Goal: Complete application form: Complete application form

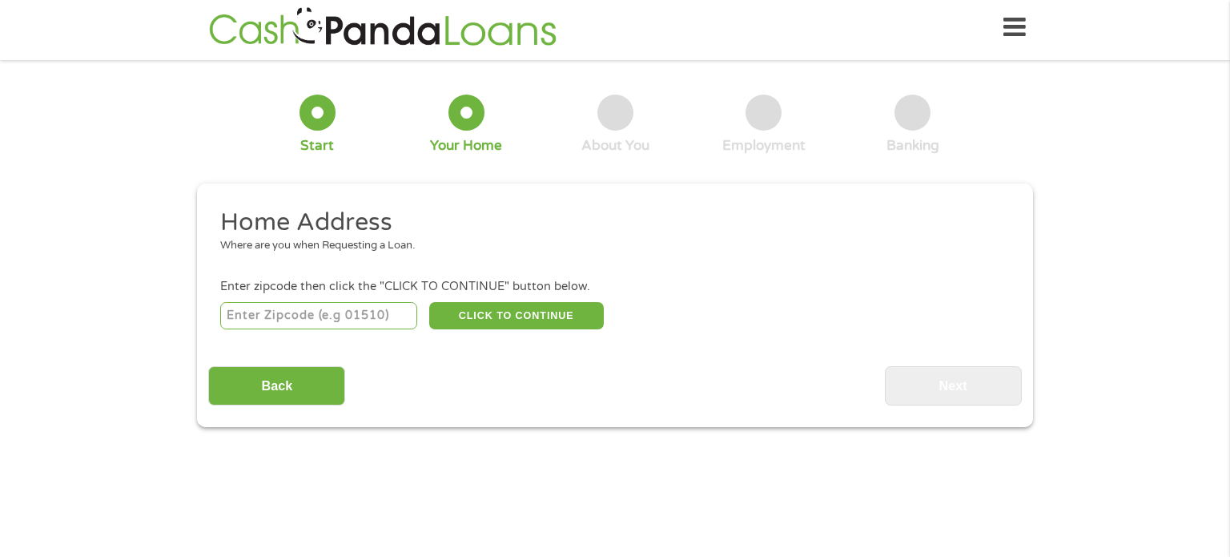
click at [393, 317] on input "number" at bounding box center [319, 315] width 198 height 27
type input "98366"
select select "[US_STATE]"
click at [497, 317] on button "CLICK TO CONTINUE" at bounding box center [516, 315] width 175 height 27
type input "98366"
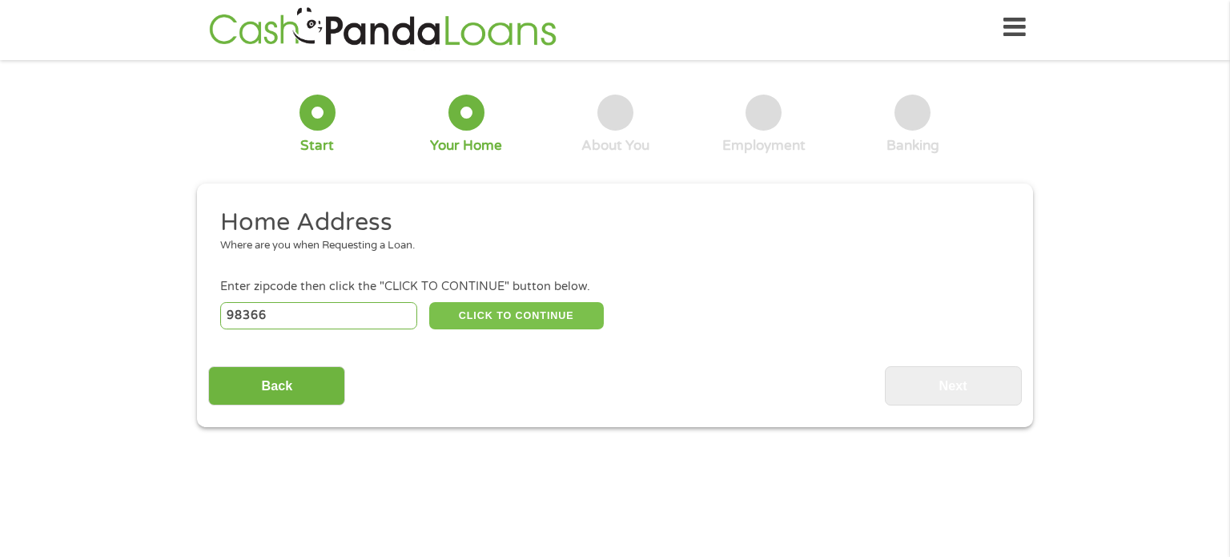
type input "[GEOGRAPHIC_DATA]"
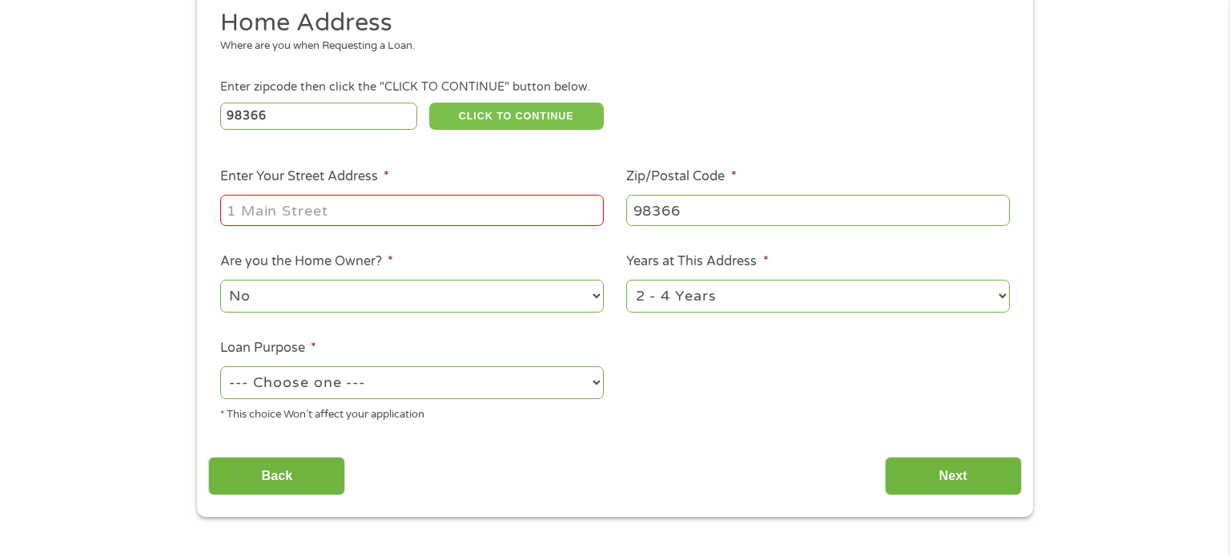
scroll to position [202, 0]
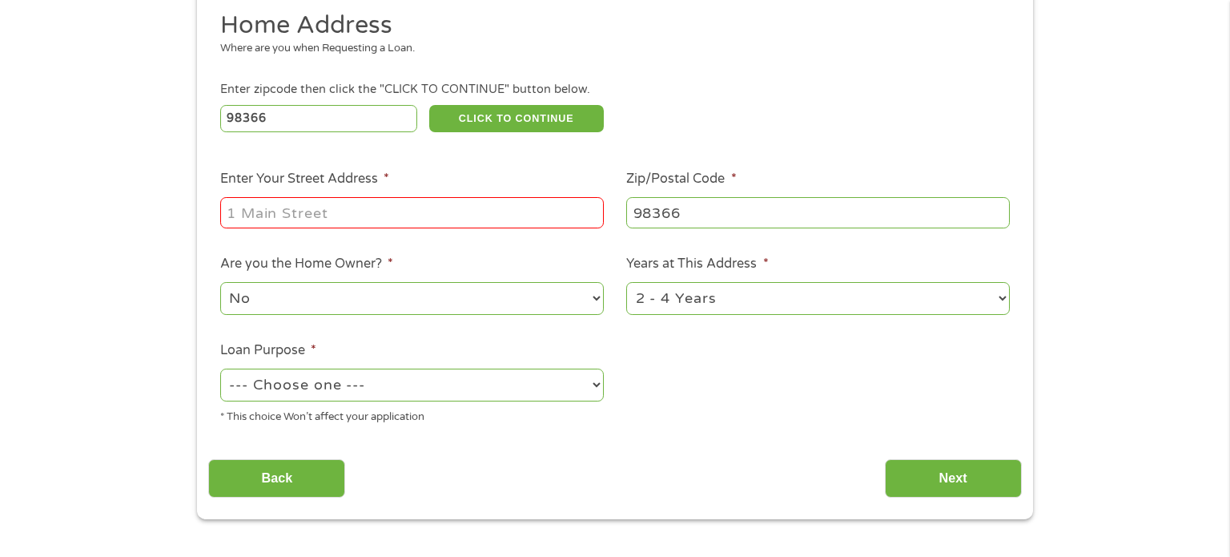
click at [367, 213] on input "Enter Your Street Address *" at bounding box center [412, 212] width 384 height 30
type input "1780 [PERSON_NAME][GEOGRAPHIC_DATA]"
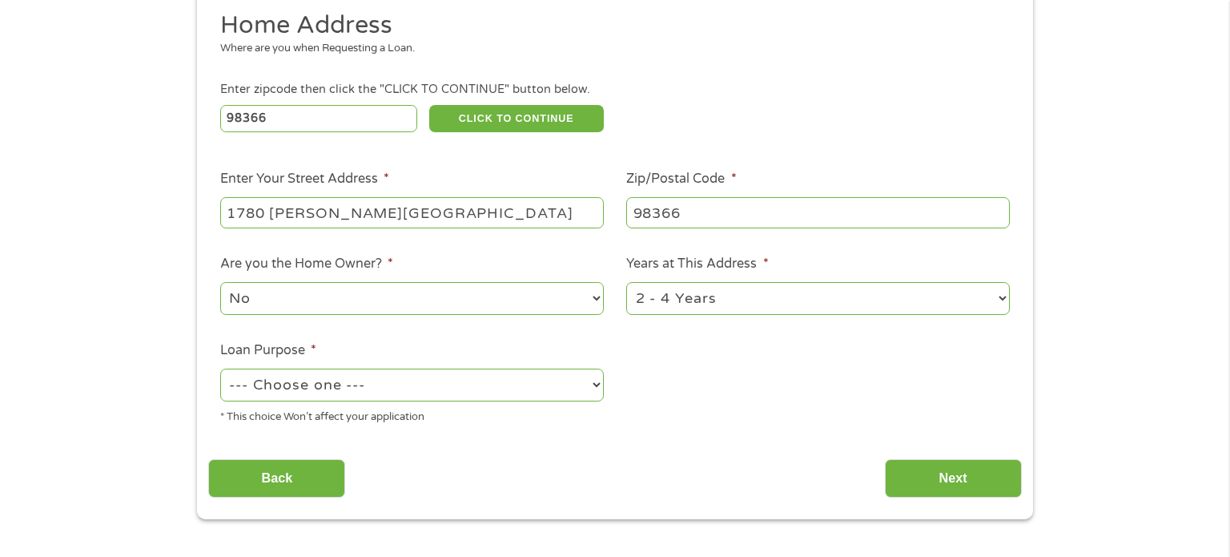
click at [525, 384] on select "--- Choose one --- Pay Bills Debt Consolidation Home Improvement Major Purchase…" at bounding box center [412, 384] width 384 height 33
select select "debtconsolidation"
click at [220, 369] on select "--- Choose one --- Pay Bills Debt Consolidation Home Improvement Major Purchase…" at bounding box center [412, 384] width 384 height 33
click at [914, 477] on input "Next" at bounding box center [953, 478] width 137 height 39
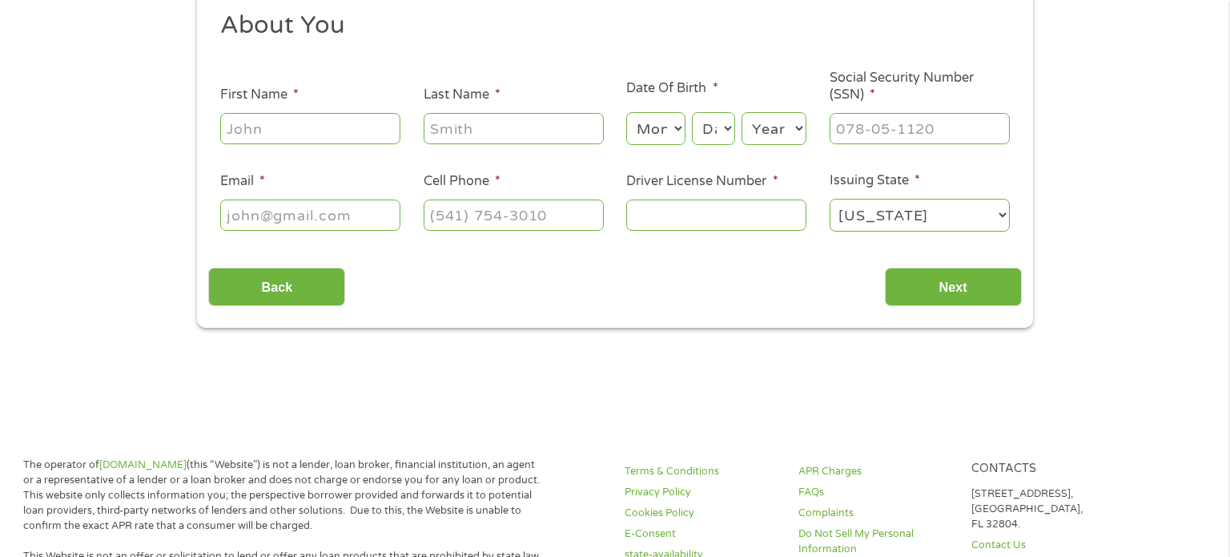
scroll to position [0, 0]
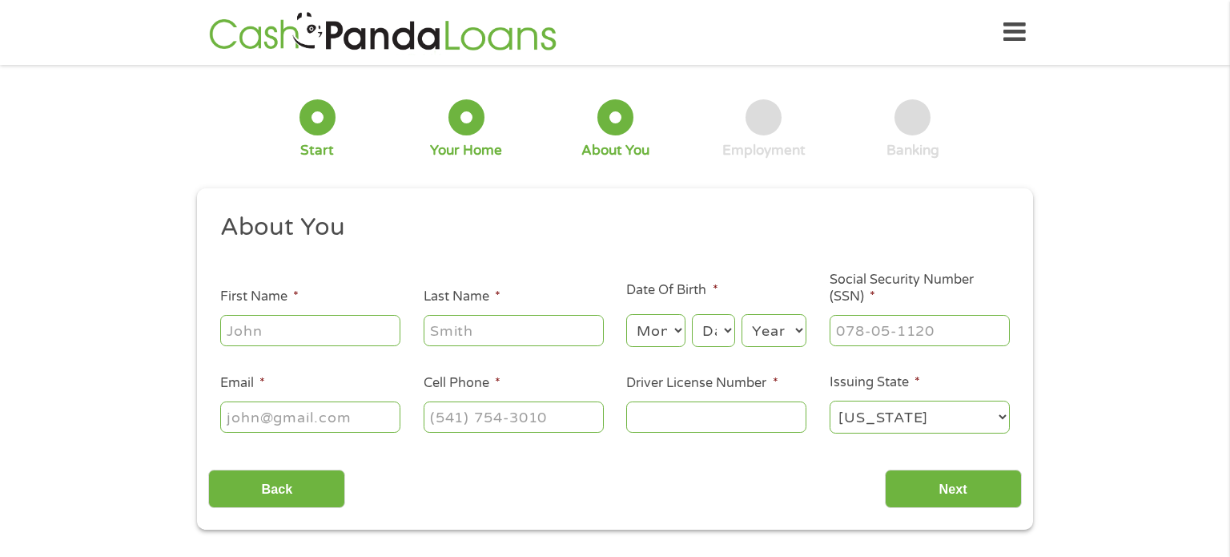
click at [309, 329] on input "First Name *" at bounding box center [310, 330] width 180 height 30
type input "[PERSON_NAME]"
type input "[EMAIL_ADDRESS][DOMAIN_NAME]"
type input "[PHONE_NUMBER]"
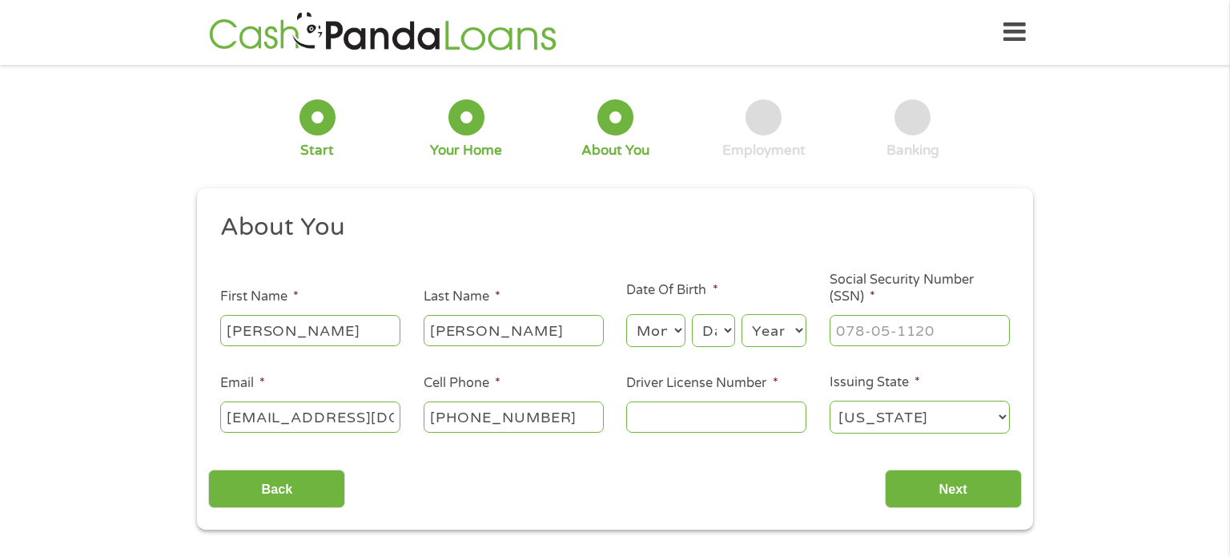
click at [679, 334] on select "Month 1 2 3 4 5 6 7 8 9 10 11 12" at bounding box center [655, 330] width 58 height 33
select select "3"
click at [626, 315] on select "Month 1 2 3 4 5 6 7 8 9 10 11 12" at bounding box center [655, 330] width 58 height 33
click at [718, 330] on select "Day 1 2 3 4 5 6 7 8 9 10 11 12 13 14 15 16 17 18 19 20 21 22 23 24 25 26 27 28 …" at bounding box center [713, 330] width 43 height 33
select select "23"
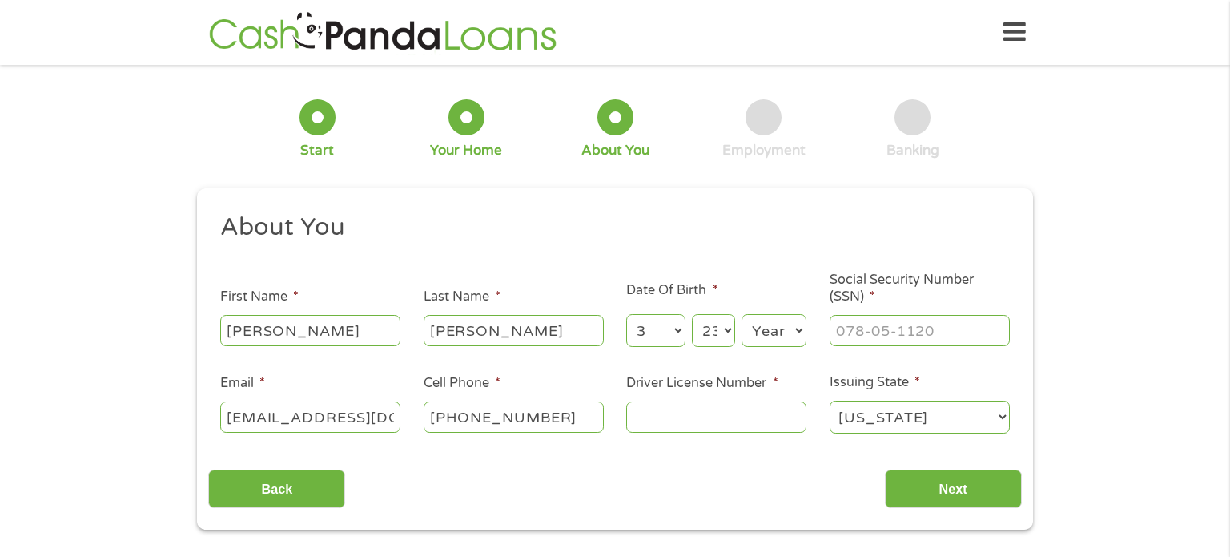
click at [692, 315] on select "Day 1 2 3 4 5 6 7 8 9 10 11 12 13 14 15 16 17 18 19 20 21 22 23 24 25 26 27 28 …" at bounding box center [713, 330] width 43 height 33
click at [791, 336] on select "Year [DATE] 2006 2005 2004 2003 2002 2001 2000 1999 1998 1997 1996 1995 1994 19…" at bounding box center [774, 330] width 65 height 33
select select "1993"
click at [742, 315] on select "Year [DATE] 2006 2005 2004 2003 2002 2001 2000 1999 1998 1997 1996 1995 1994 19…" at bounding box center [774, 330] width 65 height 33
click at [876, 335] on input "Social Security Number (SSN) *" at bounding box center [920, 330] width 180 height 30
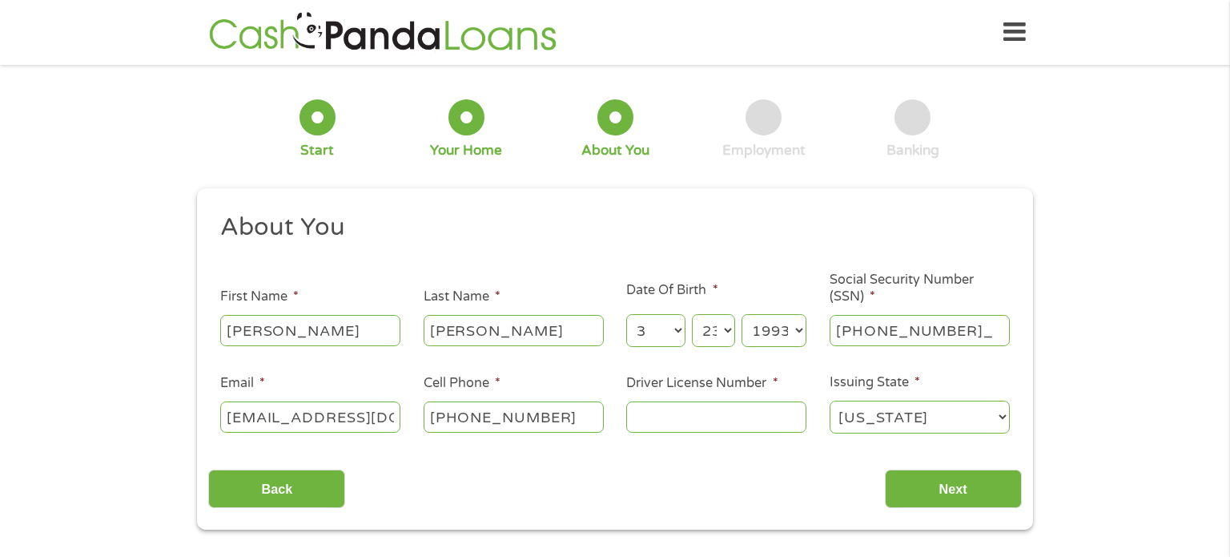
type input "532-33-9849"
click at [702, 420] on input "Driver License Number *" at bounding box center [716, 416] width 180 height 30
type input "w"
type input "WDL1SBNF133B"
click at [938, 490] on input "Next" at bounding box center [953, 488] width 137 height 39
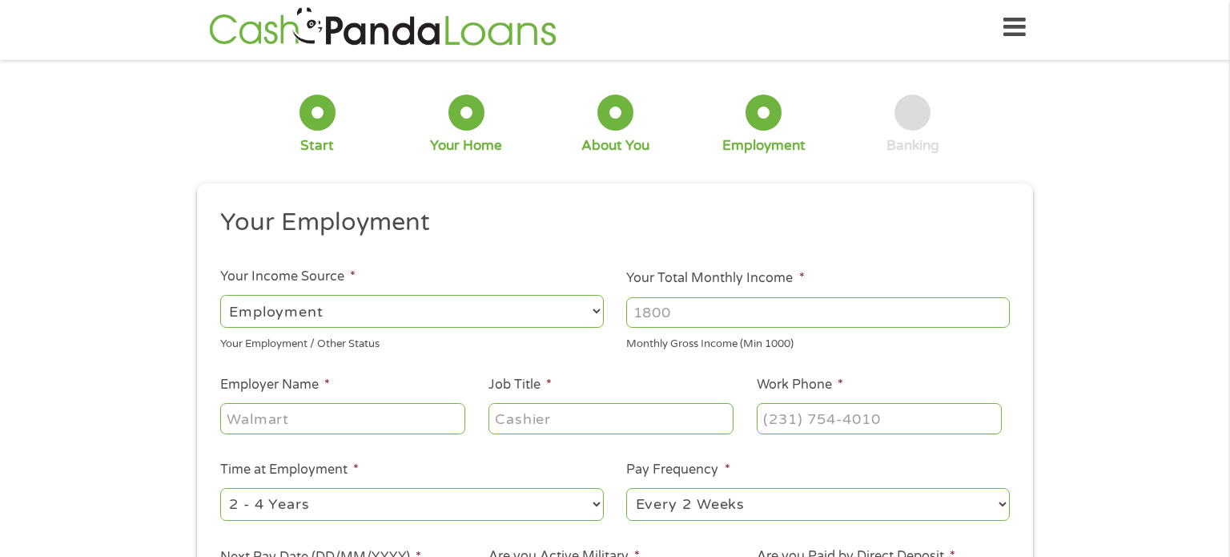
click at [692, 306] on input "Your Total Monthly Income *" at bounding box center [818, 312] width 384 height 30
type input "3200"
click at [351, 424] on input "Employer Name *" at bounding box center [342, 418] width 245 height 30
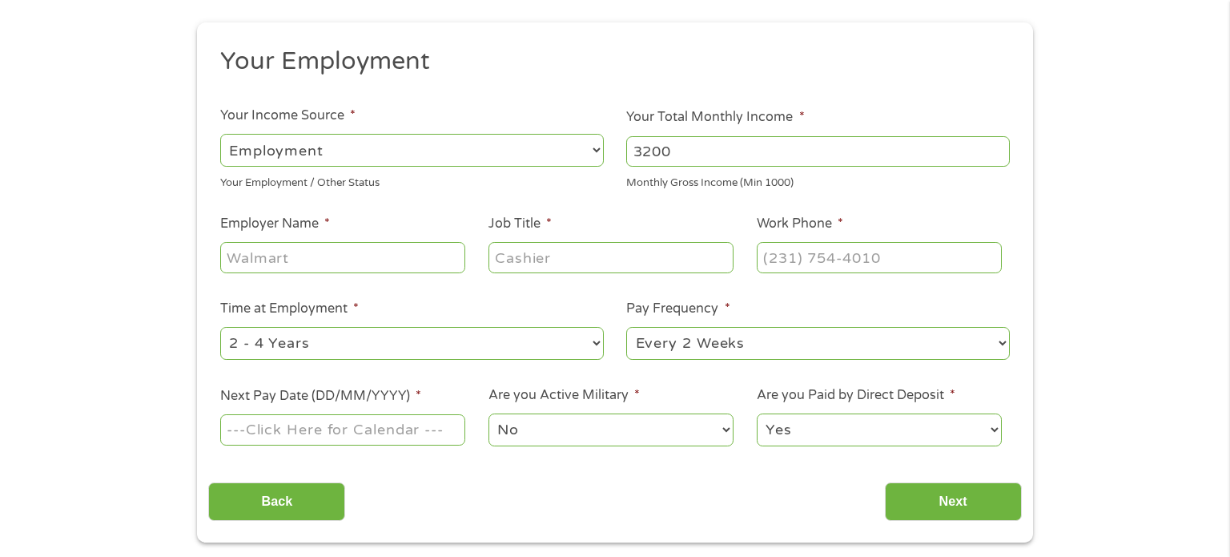
scroll to position [167, 0]
click at [556, 340] on select "--- Choose one --- 1 Year or less 1 - 2 Years 2 - 4 Years Over 4 Years" at bounding box center [412, 342] width 384 height 33
select select "24months"
click at [220, 327] on select "--- Choose one --- 1 Year or less 1 - 2 Years 2 - 4 Years Over 4 Years" at bounding box center [412, 342] width 384 height 33
click at [765, 342] on select "--- Choose one --- Every 2 Weeks Every Week Monthly Semi-Monthly" at bounding box center [818, 342] width 384 height 33
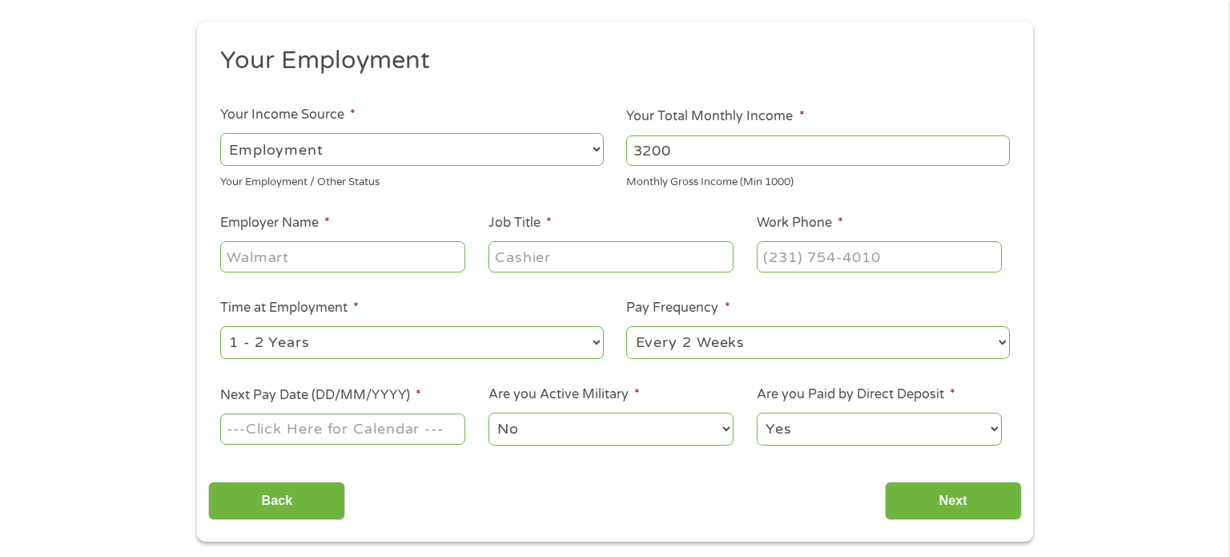
select select "weekly"
click at [626, 327] on select "--- Choose one --- Every 2 Weeks Every Week Monthly Semi-Monthly" at bounding box center [818, 342] width 384 height 33
click at [351, 255] on input "Employer Name *" at bounding box center [342, 256] width 245 height 30
type input "Amp United"
click at [539, 260] on input "Job Title *" at bounding box center [611, 256] width 245 height 30
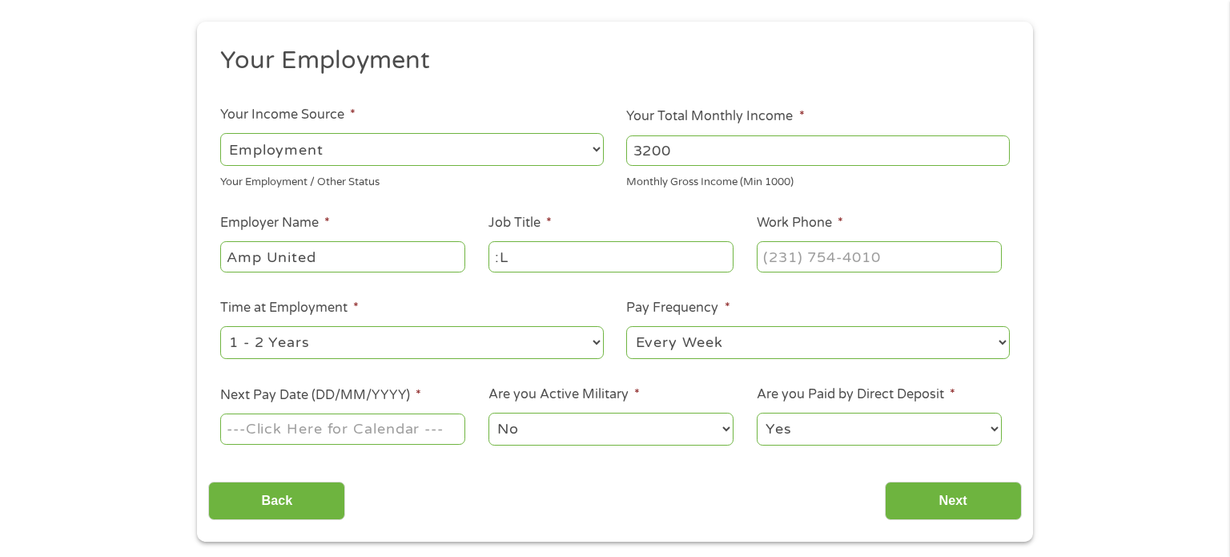
type input ":"
type input "Laborer"
click at [872, 259] on input "Work Phone *" at bounding box center [879, 256] width 245 height 30
type input "(___) ___-____"
click at [353, 437] on input "Next Pay Date (DD/MM/YYYY) *" at bounding box center [342, 428] width 245 height 30
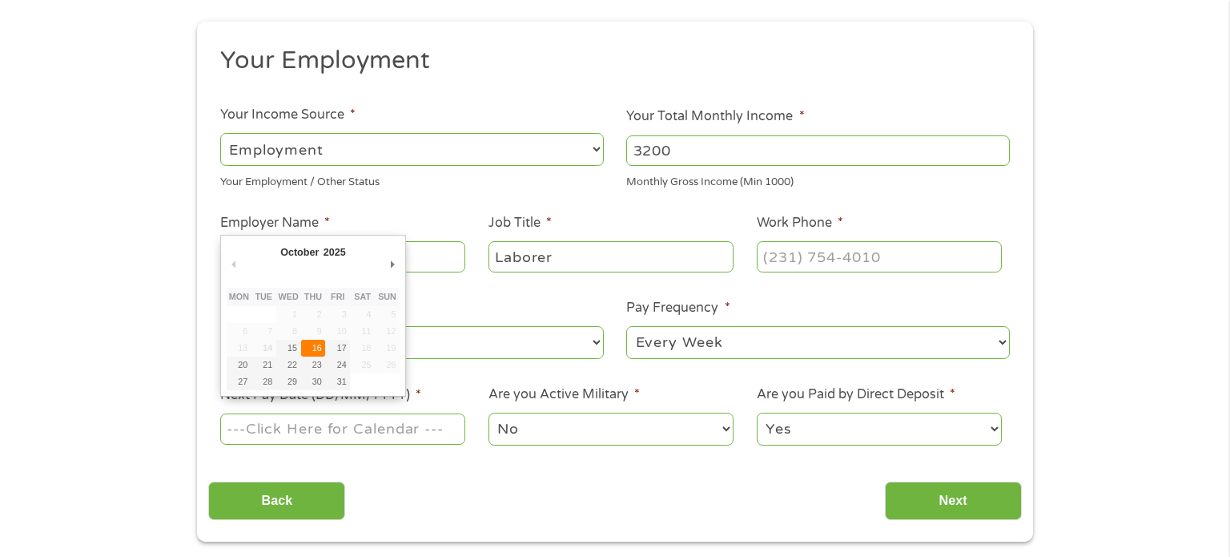
type input "[DATE]"
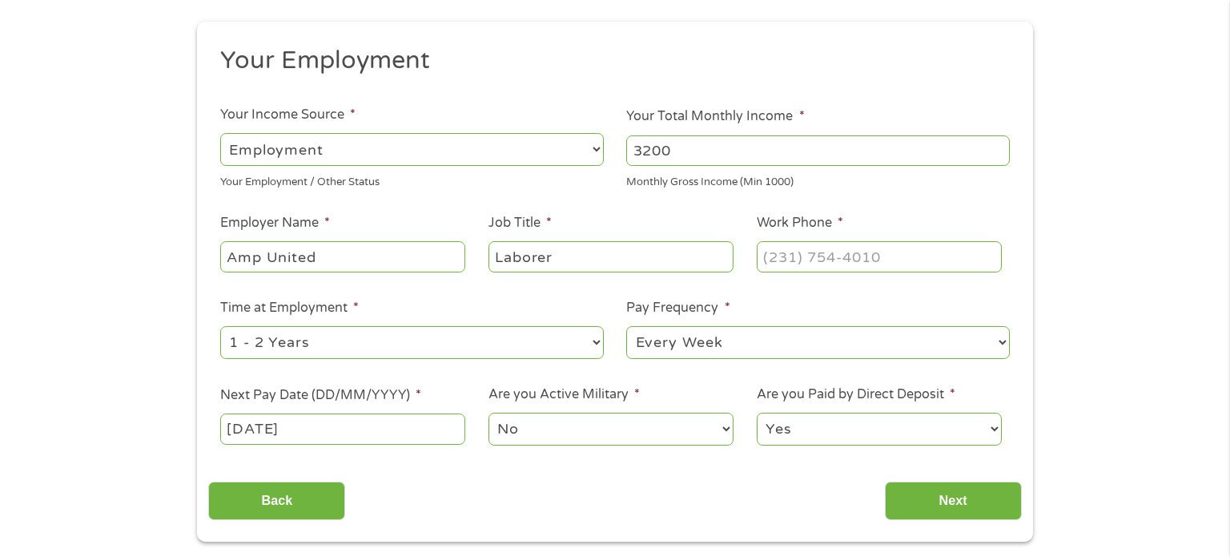
click at [875, 254] on input "Work Phone *" at bounding box center [879, 256] width 245 height 30
type input "[PHONE_NUMBER]"
click at [980, 503] on input "Next" at bounding box center [953, 500] width 137 height 39
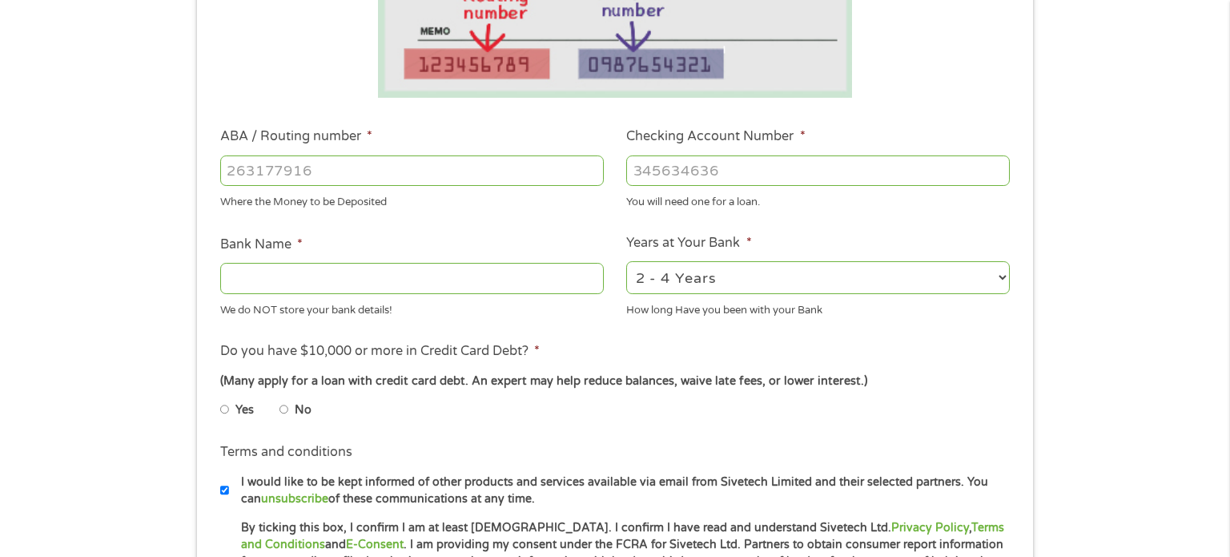
scroll to position [386, 0]
click at [293, 285] on input "Bank Name *" at bounding box center [412, 279] width 384 height 30
type input "Kitsap Credit Union"
click at [433, 177] on input "ABA / Routing number *" at bounding box center [412, 172] width 384 height 30
click at [590, 178] on input "-1" at bounding box center [412, 172] width 384 height 30
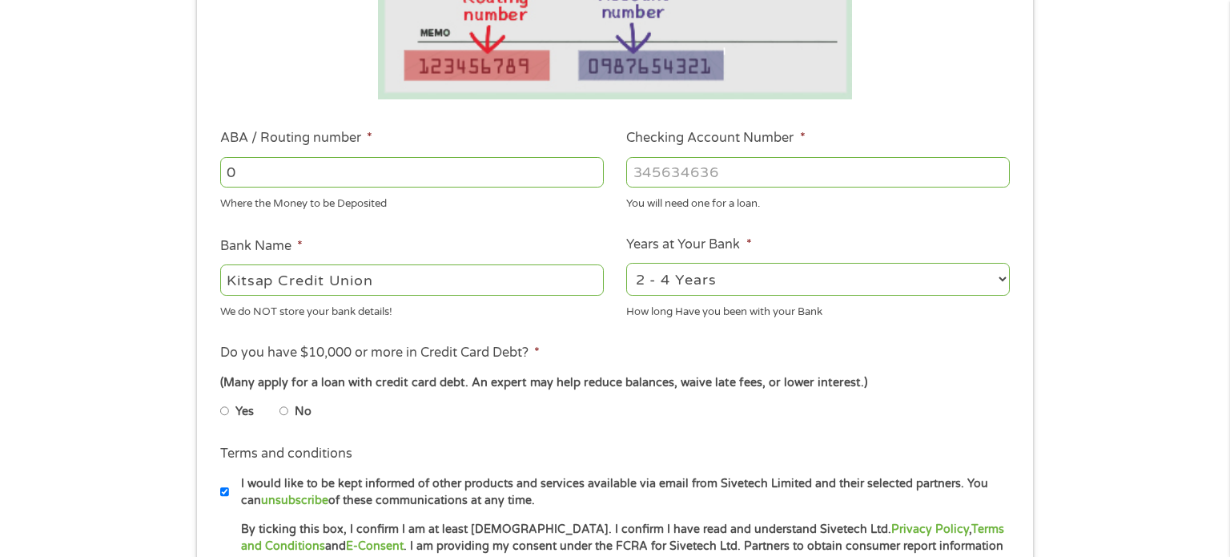
click at [594, 169] on input "0" at bounding box center [412, 172] width 384 height 30
click at [594, 169] on input "1" at bounding box center [412, 172] width 384 height 30
type input "2"
click at [594, 169] on input "2" at bounding box center [412, 172] width 384 height 30
click at [517, 172] on input "2" at bounding box center [412, 172] width 384 height 30
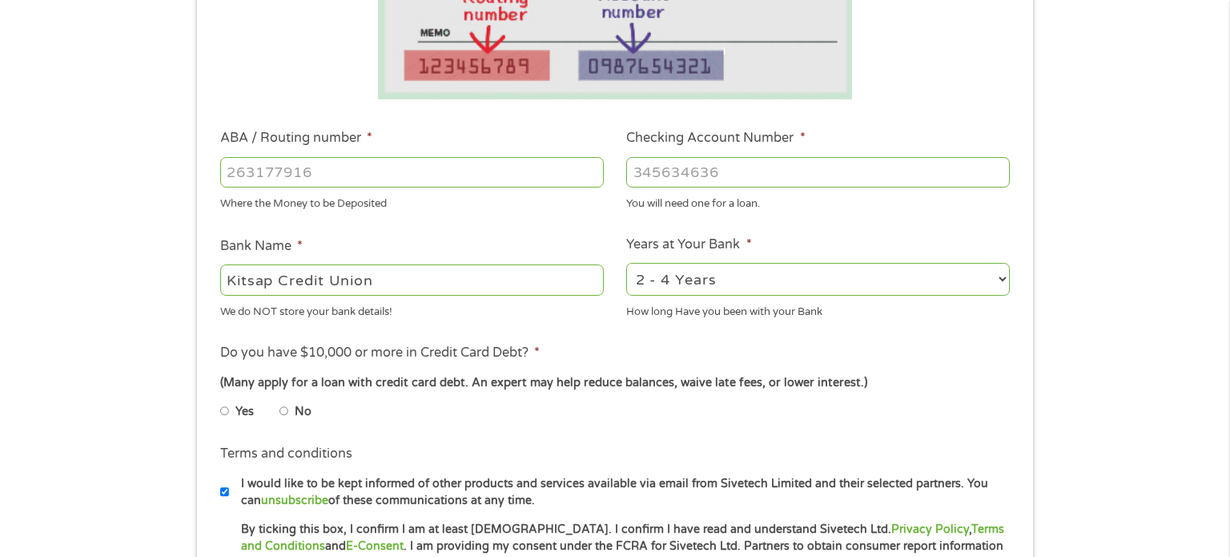
click at [331, 181] on input "ABA / Routing number *" at bounding box center [412, 172] width 384 height 30
type input "325180223"
type input "KITSAP CREDIT UNION"
type input "325180223"
click at [739, 175] on input "Checking Account Number *" at bounding box center [818, 172] width 384 height 30
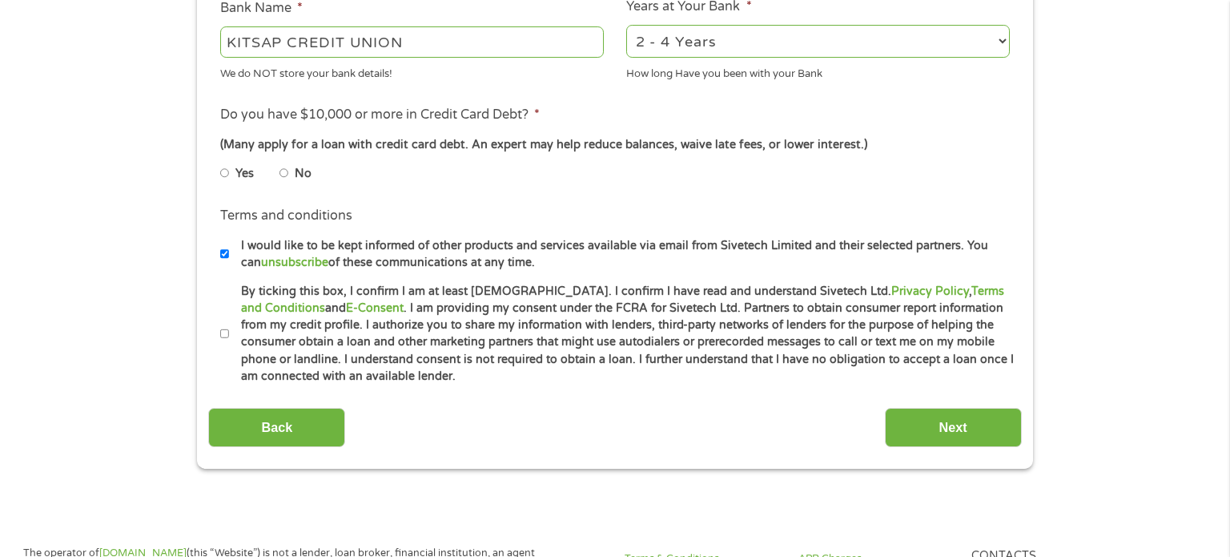
scroll to position [625, 0]
type input "10010000651072"
click at [285, 173] on input "No" at bounding box center [285, 172] width 10 height 26
radio input "true"
click at [223, 332] on input "By ticking this box, I confirm I am at least [DEMOGRAPHIC_DATA]. I confirm I ha…" at bounding box center [225, 333] width 10 height 26
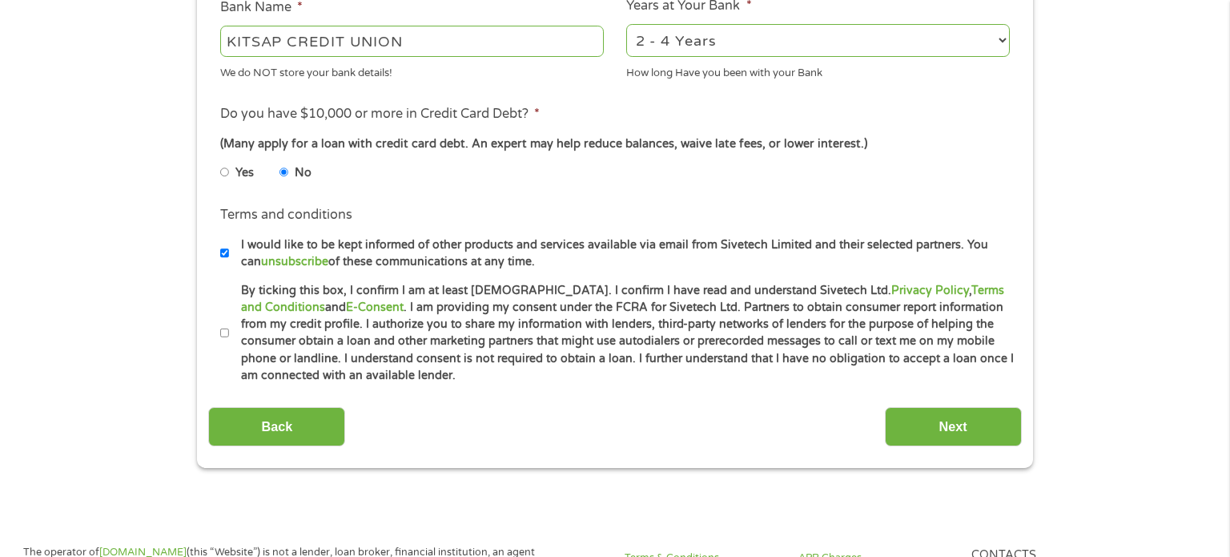
checkbox input "true"
click at [916, 423] on input "Next" at bounding box center [953, 426] width 137 height 39
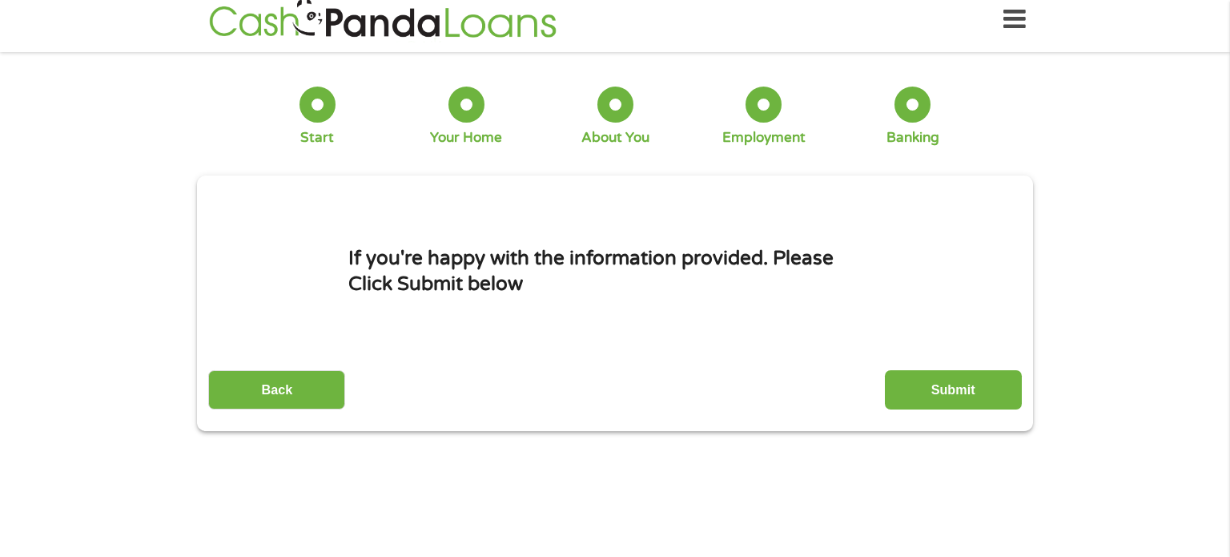
scroll to position [0, 0]
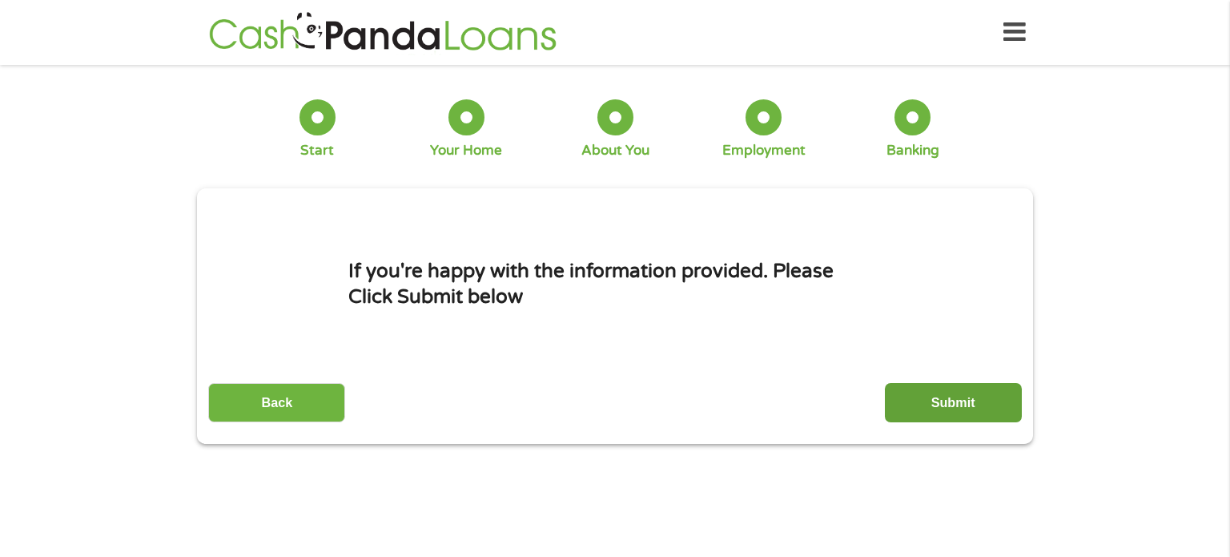
click at [952, 409] on input "Submit" at bounding box center [953, 402] width 137 height 39
